Goal: Task Accomplishment & Management: Use online tool/utility

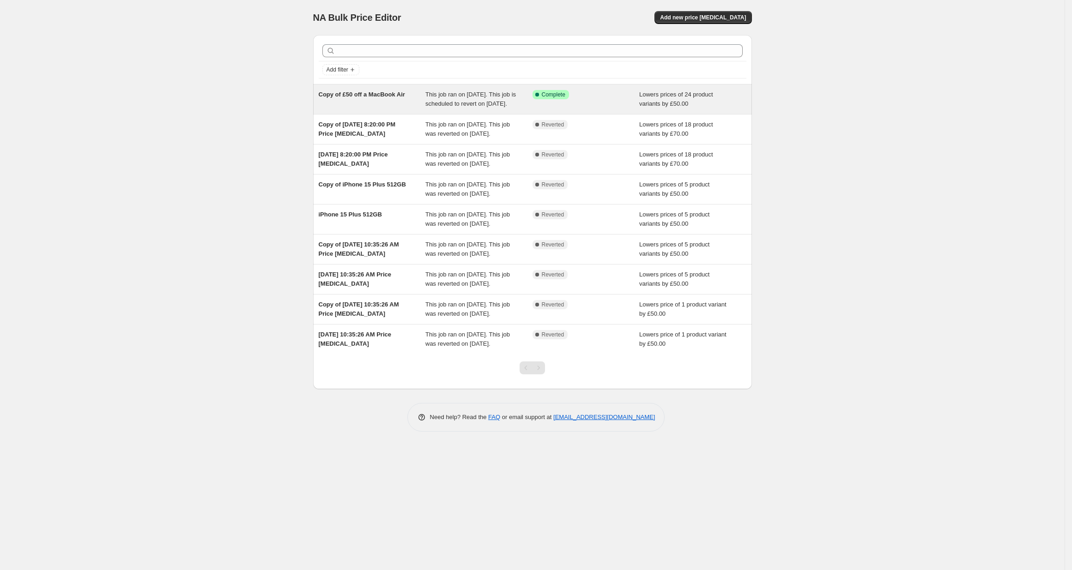
click at [380, 92] on span "Copy of £50 off a MacBook Air" at bounding box center [362, 94] width 86 height 7
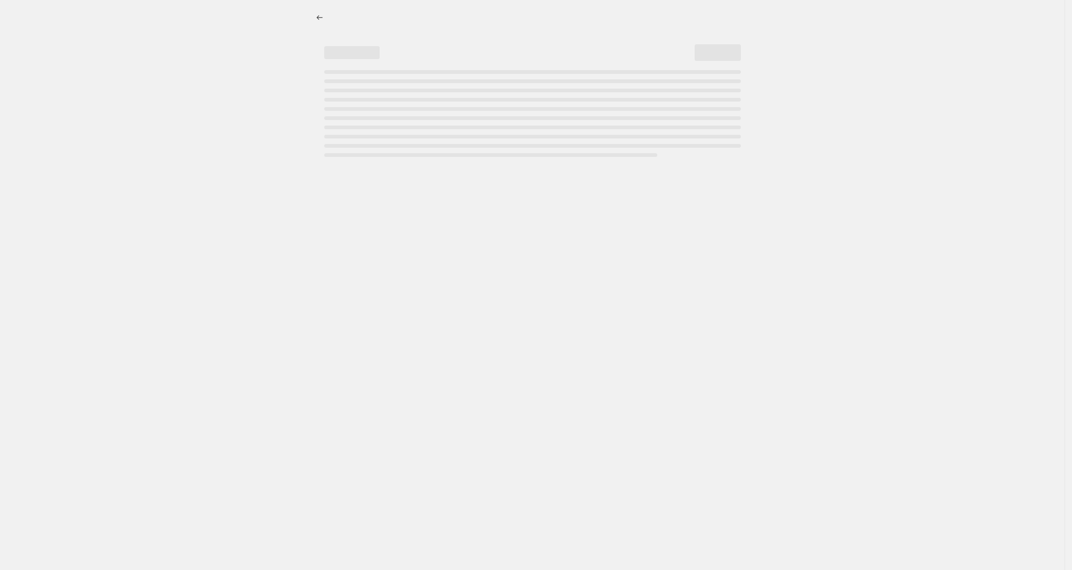
select select "by"
select select "collection"
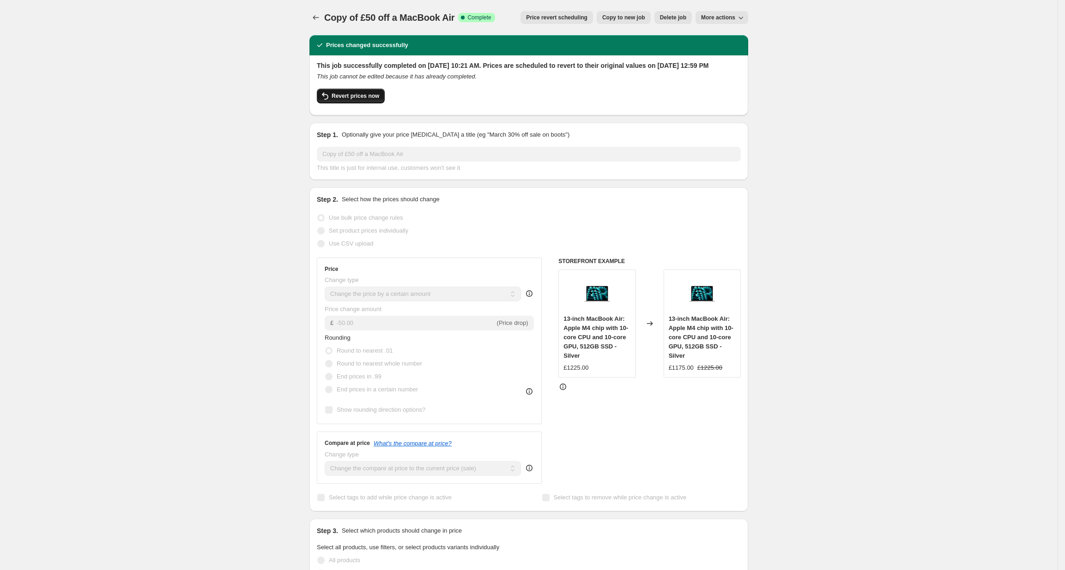
click at [348, 100] on span "Revert prices now" at bounding box center [355, 95] width 48 height 7
checkbox input "false"
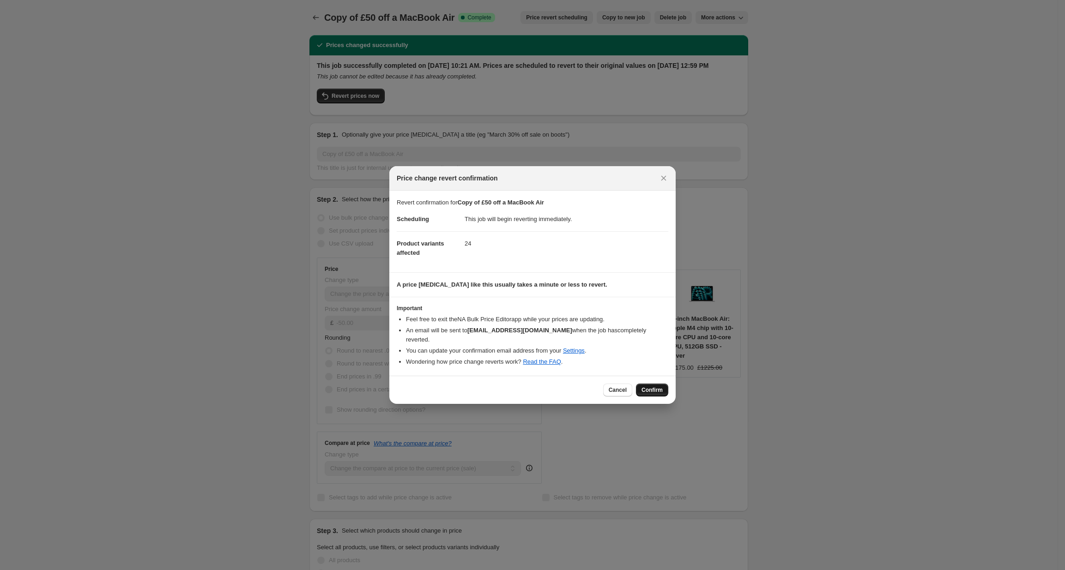
click at [649, 386] on span "Confirm" at bounding box center [651, 389] width 21 height 7
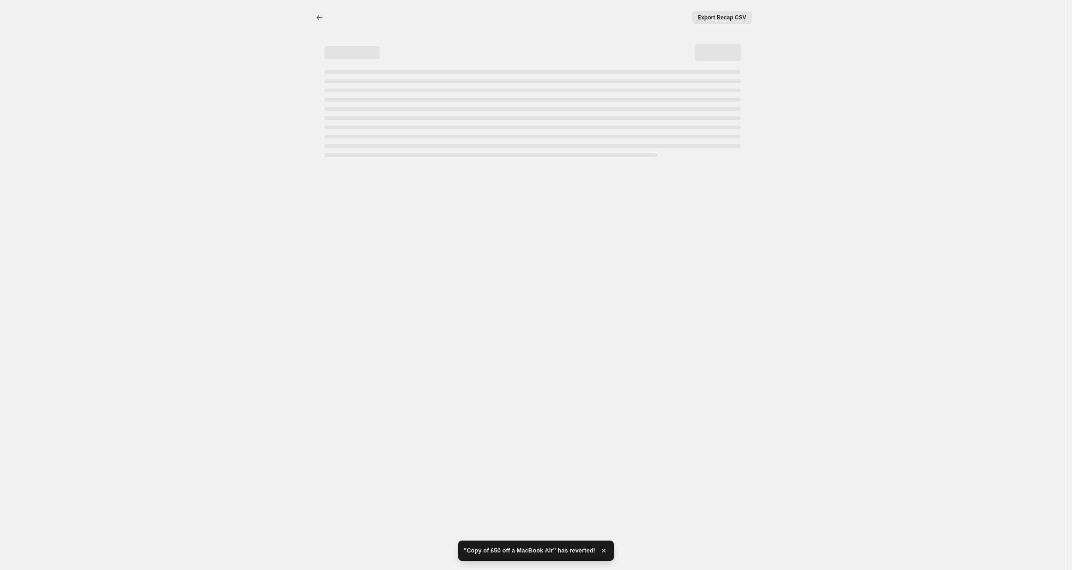
select select "by"
select select "collection"
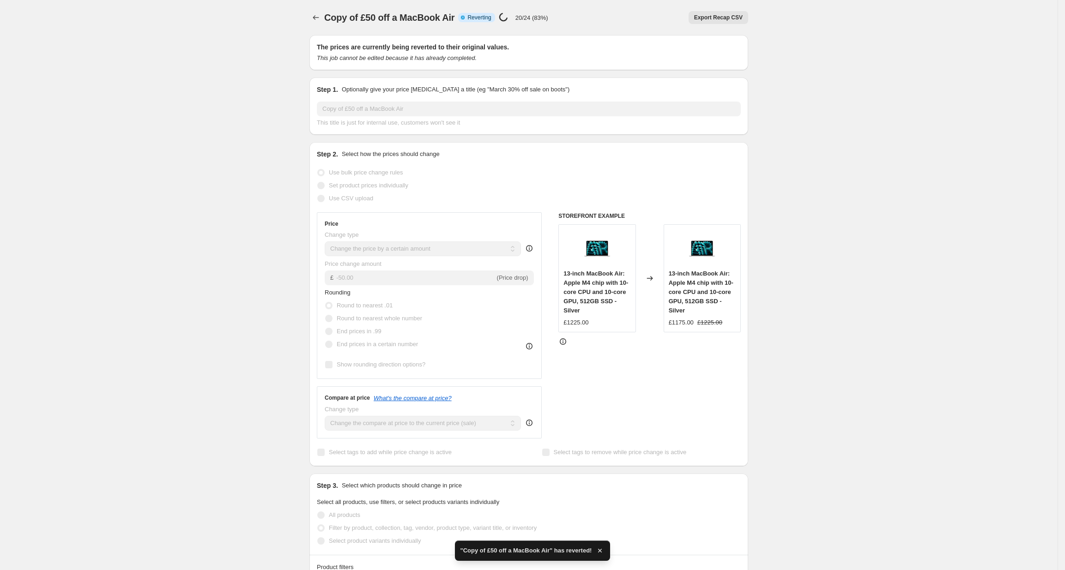
checkbox input "true"
